Goal: Information Seeking & Learning: Check status

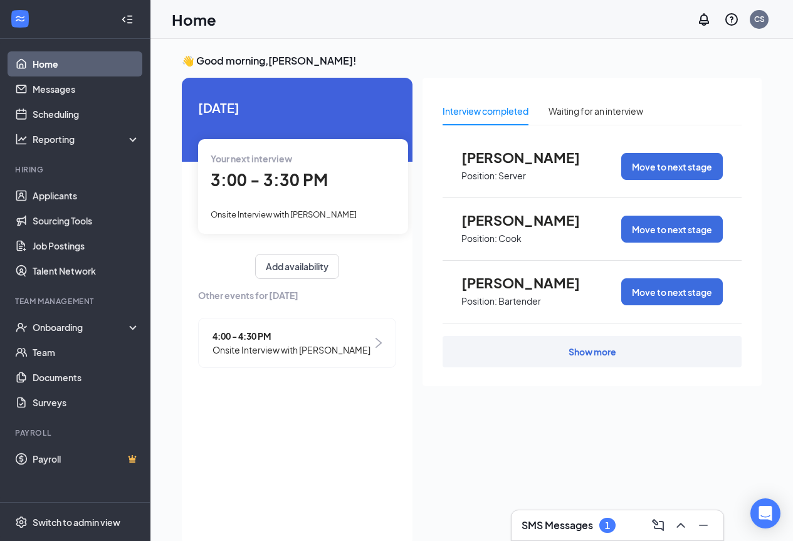
click at [321, 197] on div "Your next interview 3:00 - 3:30 PM Onsite Interview with [PERSON_NAME]" at bounding box center [303, 186] width 210 height 94
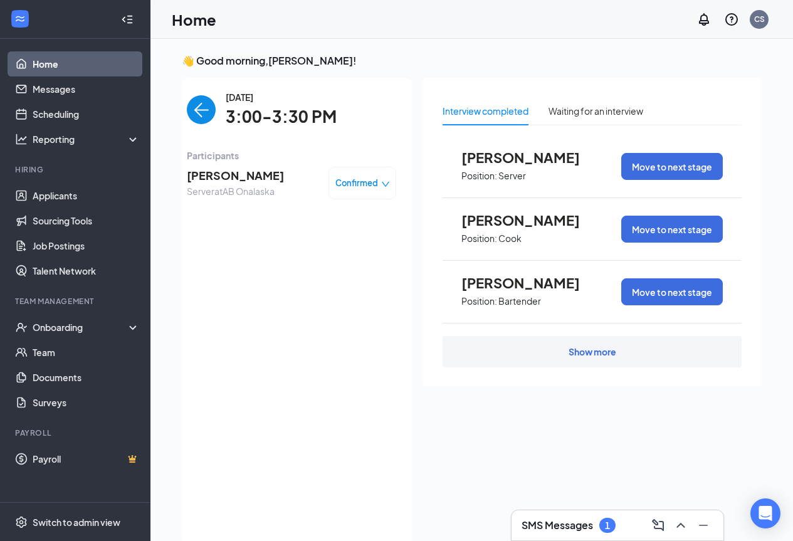
scroll to position [5, 0]
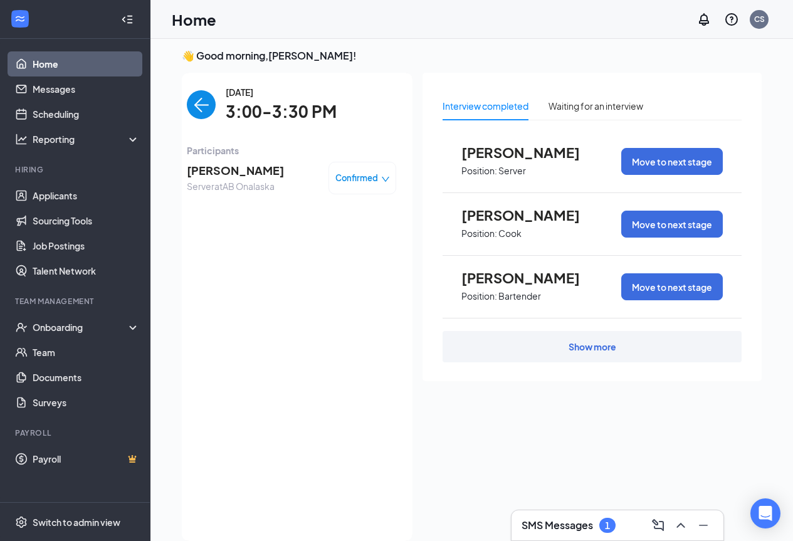
click at [191, 112] on img "back-button" at bounding box center [201, 104] width 29 height 29
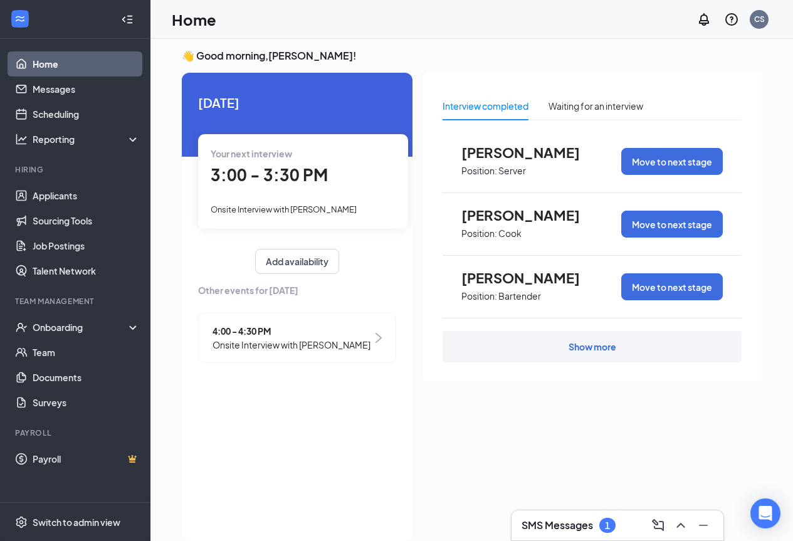
click at [361, 332] on span "4:00 - 4:30 PM" at bounding box center [292, 331] width 158 height 14
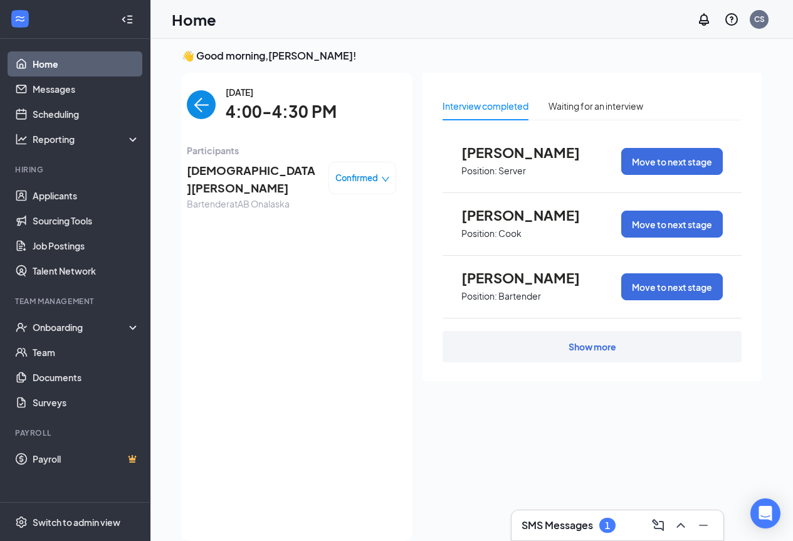
click at [209, 110] on img "back-button" at bounding box center [201, 104] width 29 height 29
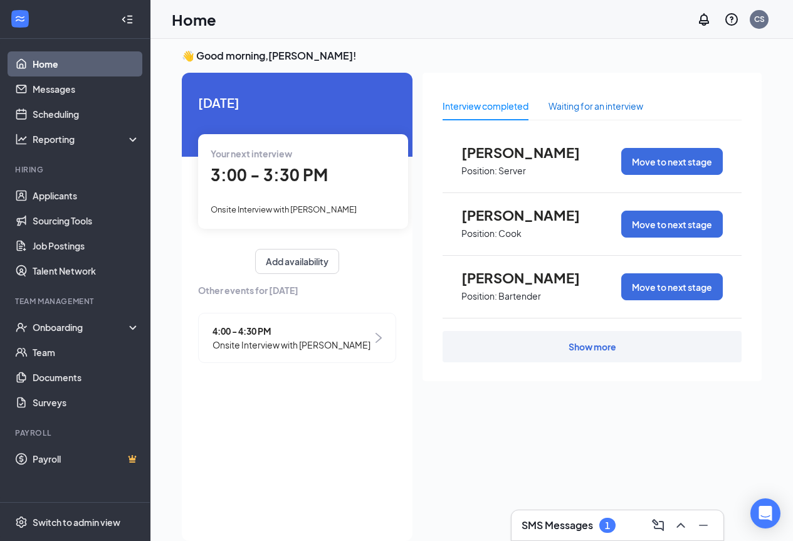
click at [611, 104] on div "Waiting for an interview" at bounding box center [596, 106] width 95 height 14
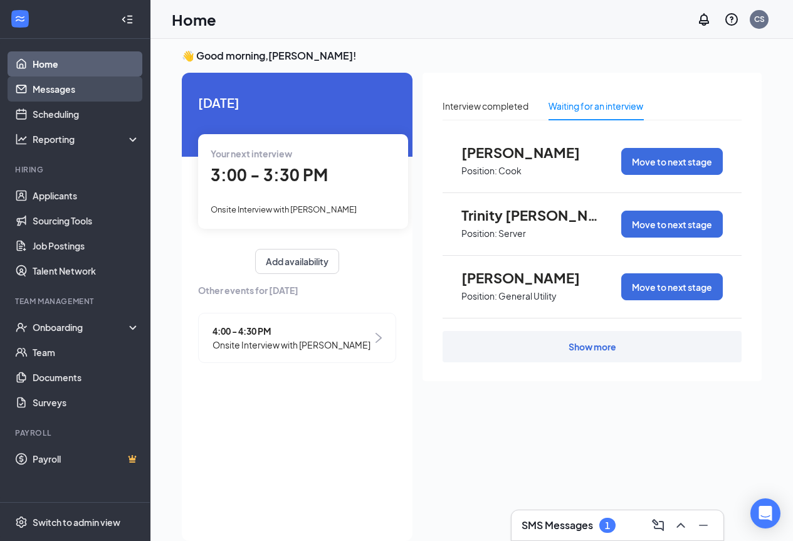
click at [73, 92] on link "Messages" at bounding box center [86, 89] width 107 height 25
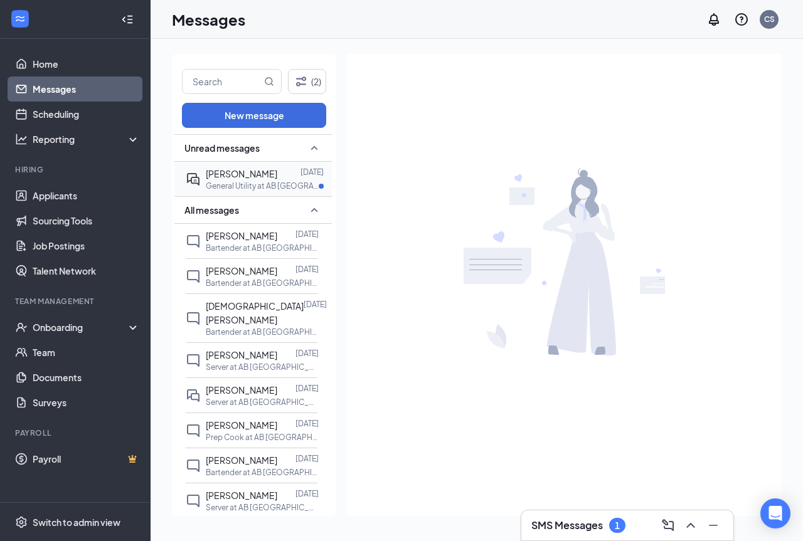
click at [260, 191] on p "General Utility at AB [GEOGRAPHIC_DATA]" at bounding box center [262, 186] width 113 height 11
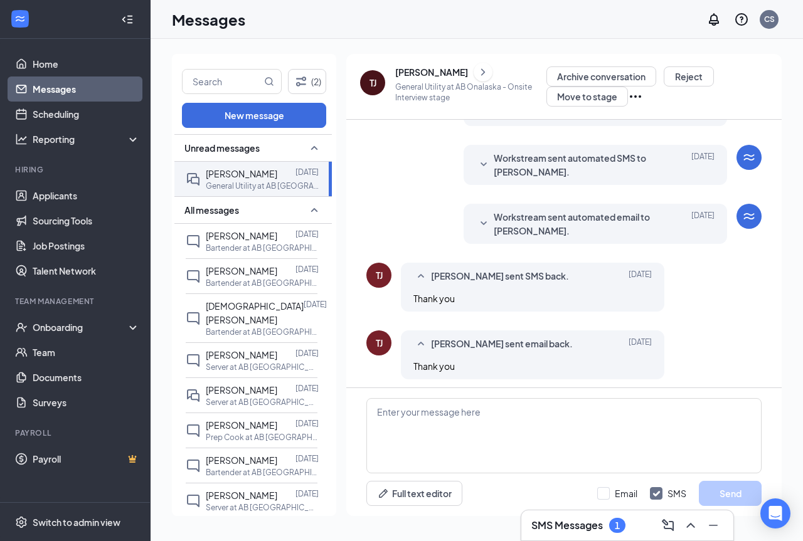
scroll to position [357, 0]
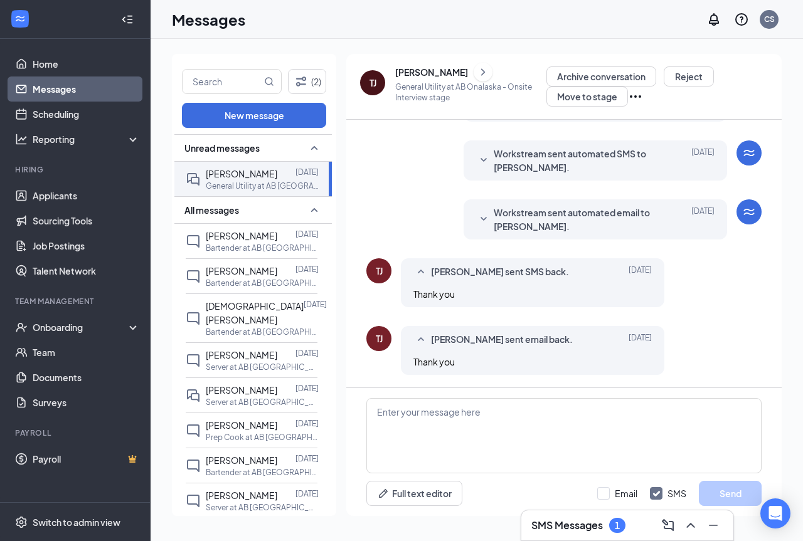
click at [510, 346] on span "[PERSON_NAME] sent email back." at bounding box center [502, 339] width 142 height 15
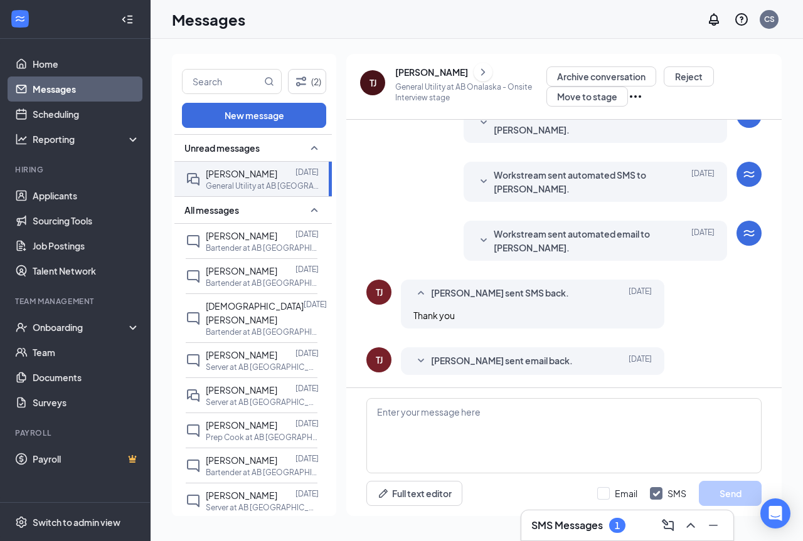
scroll to position [336, 0]
click at [519, 361] on span "[PERSON_NAME] sent email back." at bounding box center [502, 361] width 142 height 15
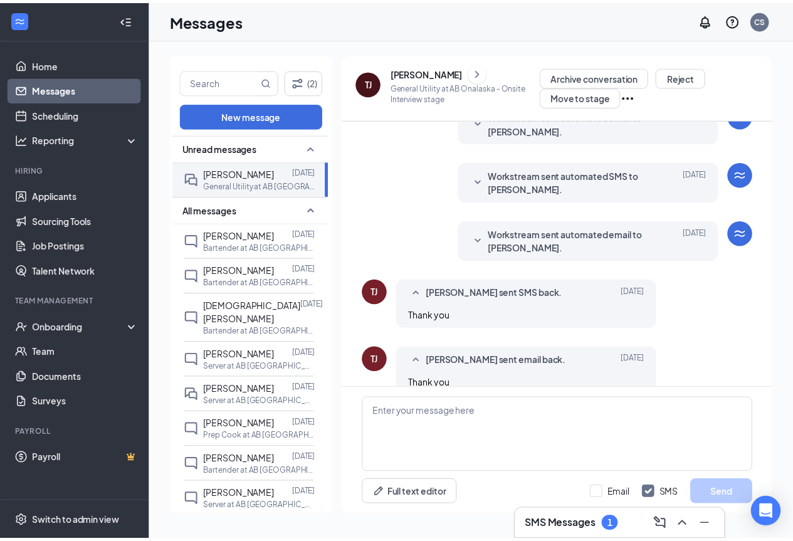
scroll to position [357, 0]
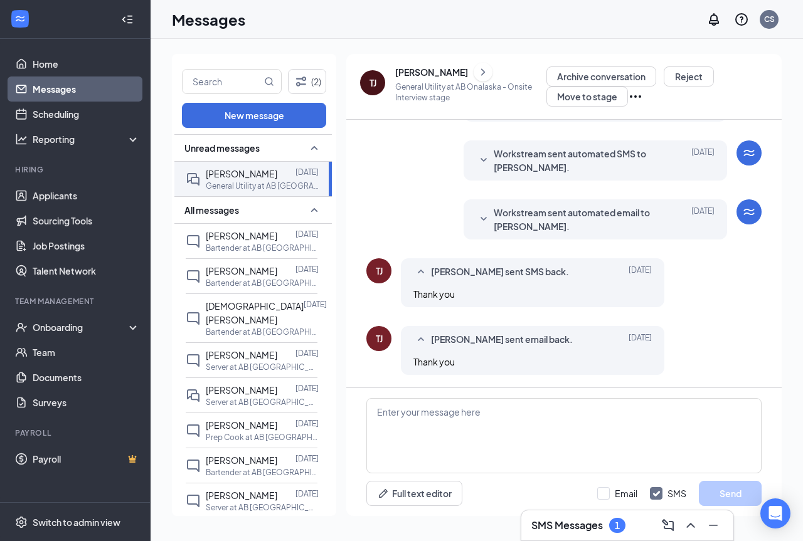
click at [502, 281] on div "[PERSON_NAME] sent SMS back. [DATE] Thank you" at bounding box center [532, 282] width 263 height 49
click at [84, 59] on link "Home" at bounding box center [86, 63] width 107 height 25
